Goal: Navigation & Orientation: Find specific page/section

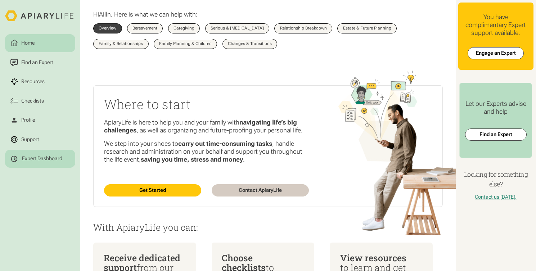
click at [50, 160] on div "Expert Dashboard" at bounding box center [42, 159] width 40 height 6
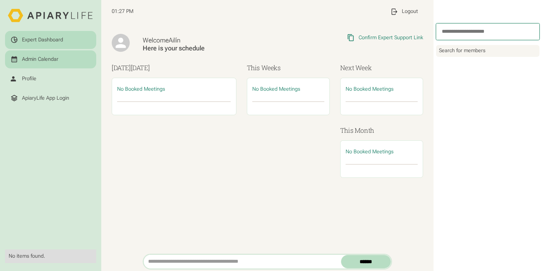
click at [57, 57] on div "Admin Calendar" at bounding box center [40, 59] width 36 height 6
